Goal: Task Accomplishment & Management: Manage account settings

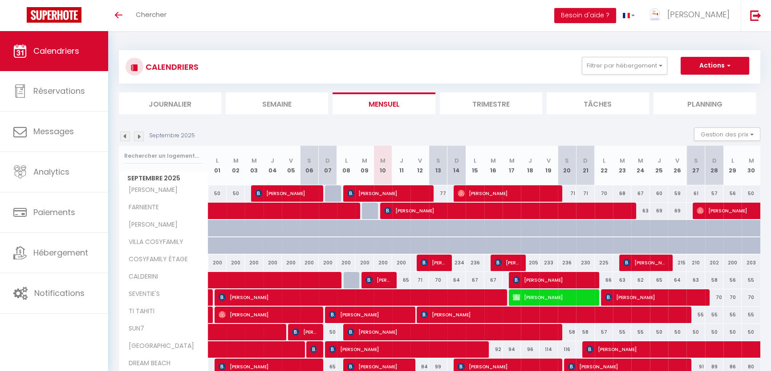
click at [289, 103] on li "Semaine" at bounding box center [277, 104] width 102 height 22
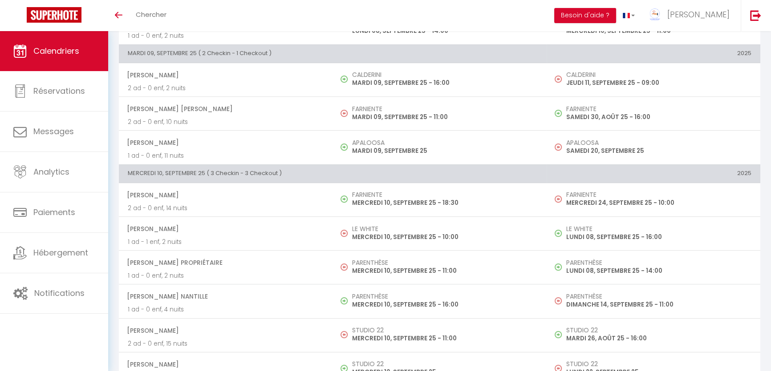
scroll to position [364, 0]
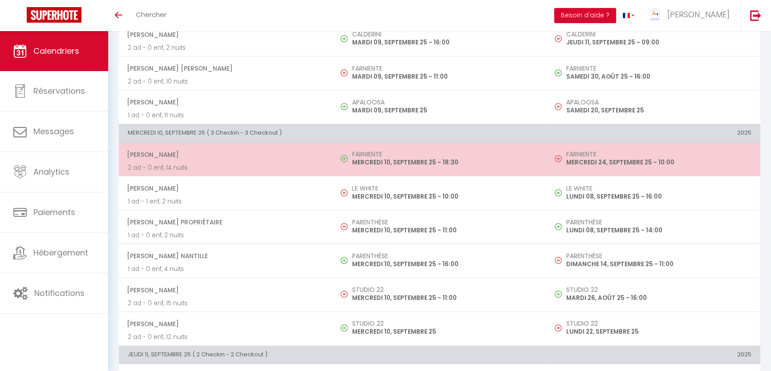
click at [375, 165] on p "MERCREDI 10, SEPTEMBRE 25 - 18:30" at bounding box center [444, 162] width 185 height 9
select select "OK"
select select "0"
select select "1"
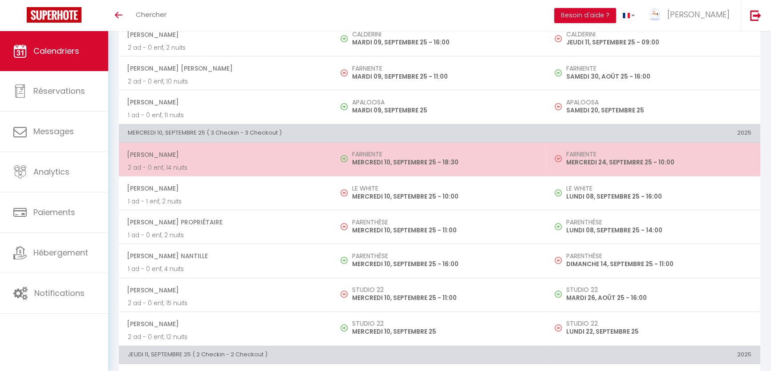
select select "1"
select select
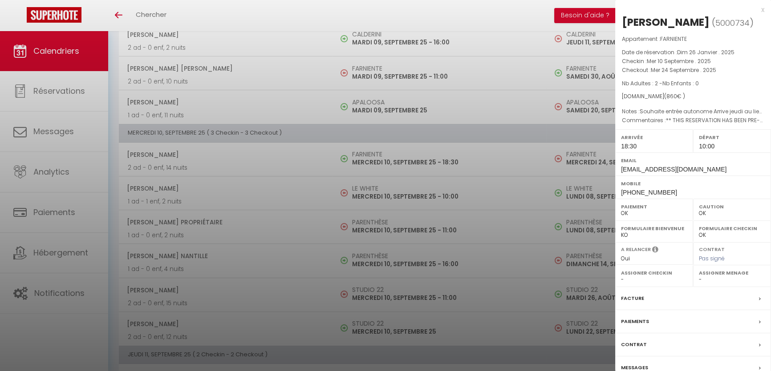
click at [406, 145] on div at bounding box center [385, 185] width 771 height 371
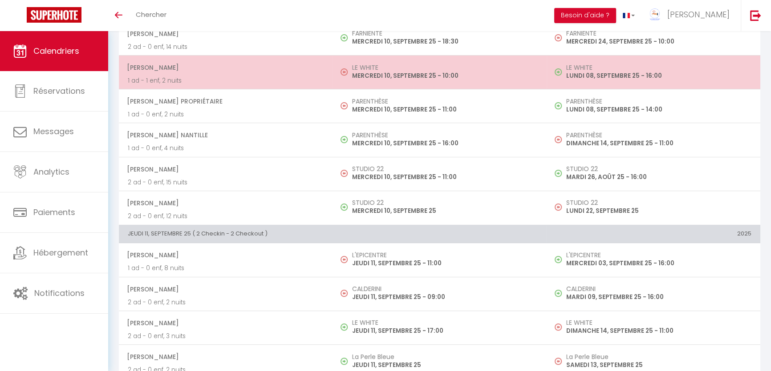
scroll to position [525, 0]
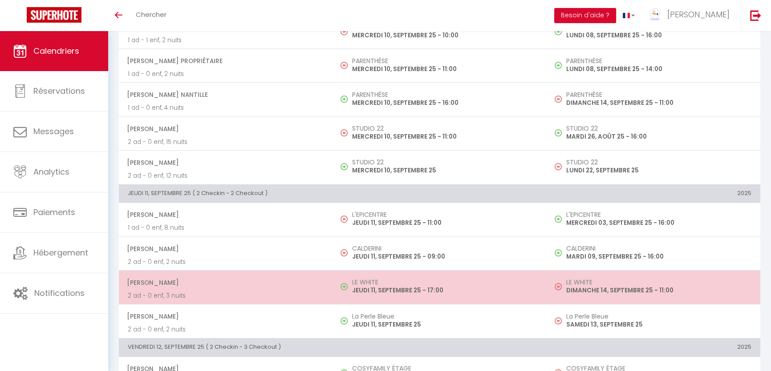
click at [387, 286] on p "JEUDI 11, SEPTEMBRE 25 - 17:00" at bounding box center [444, 290] width 185 height 9
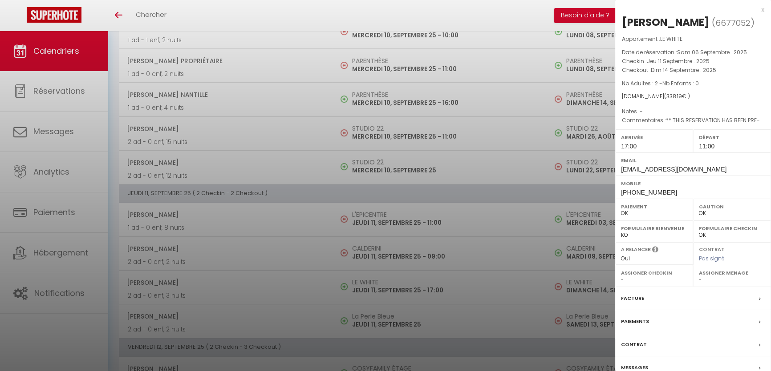
click at [404, 186] on div at bounding box center [385, 185] width 771 height 371
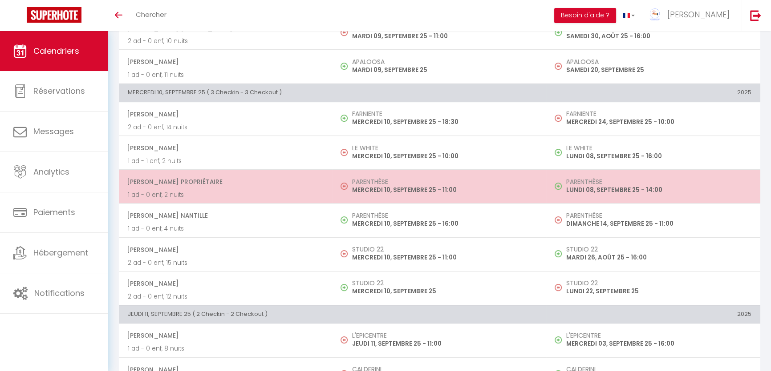
scroll to position [485, 0]
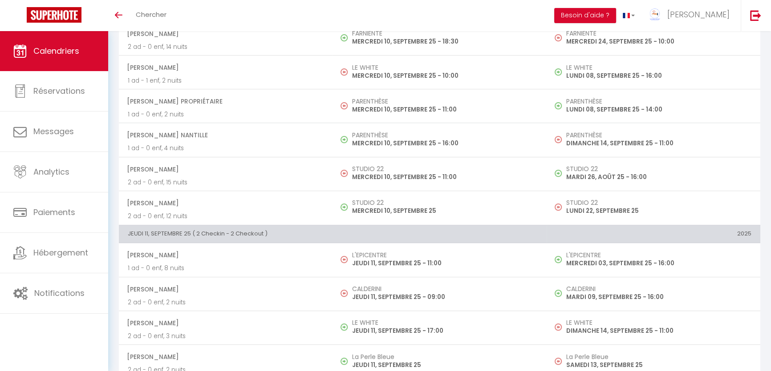
click at [453, 174] on p "MERCREDI 10, SEPTEMBRE 25 - 11:00" at bounding box center [444, 177] width 185 height 9
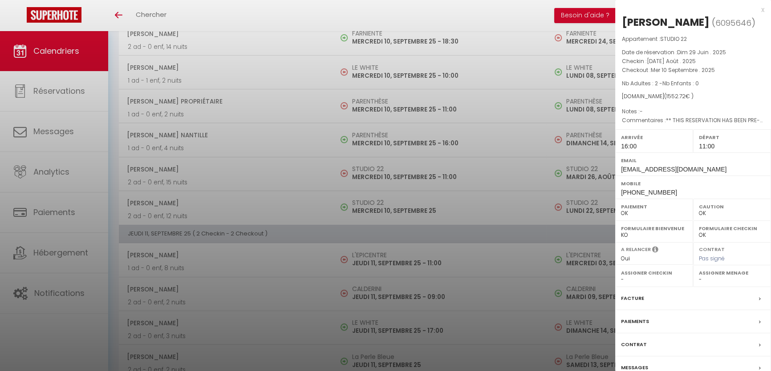
click at [371, 222] on div at bounding box center [385, 185] width 771 height 371
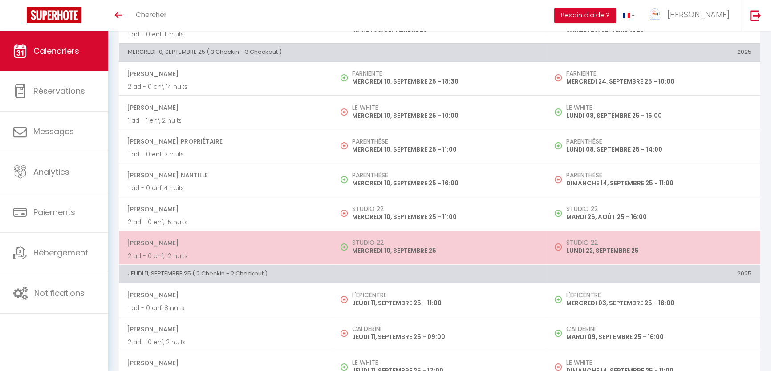
scroll to position [404, 0]
